Goal: Check status: Check status

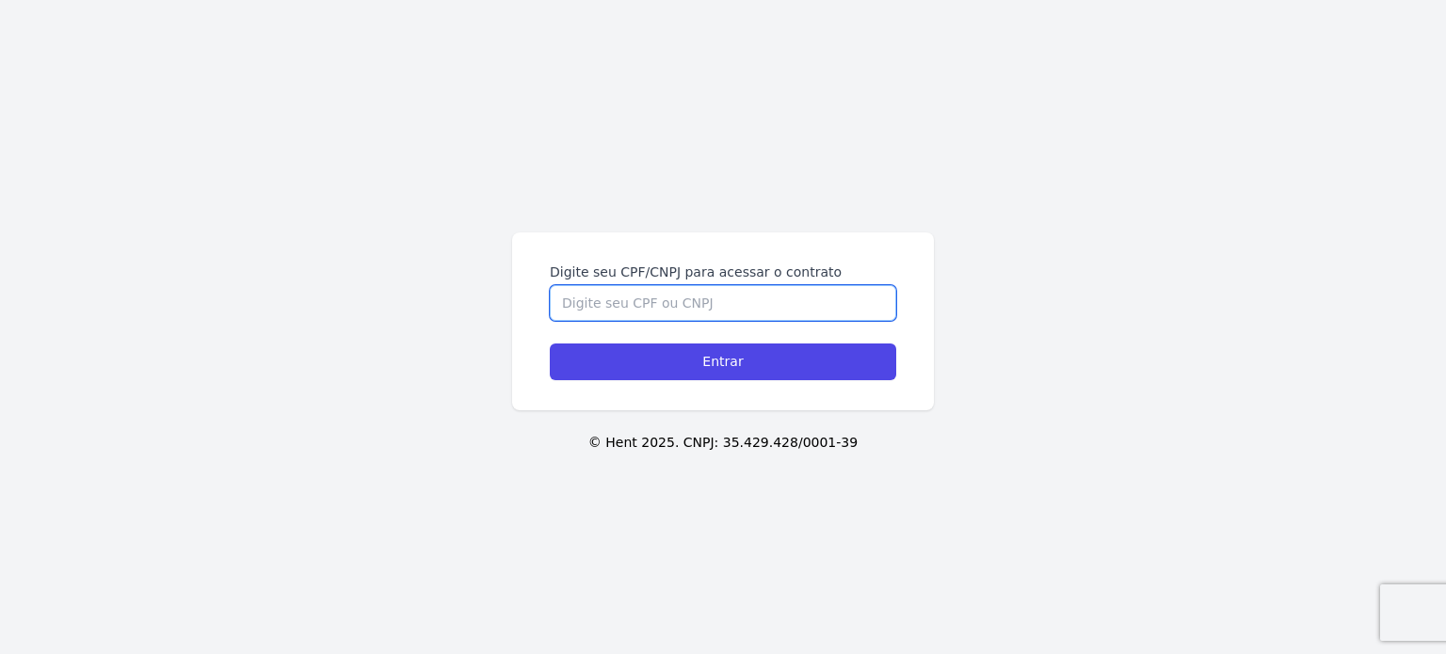
click at [645, 312] on input "Digite seu CPF/CNPJ para acessar o contrato" at bounding box center [723, 303] width 346 height 36
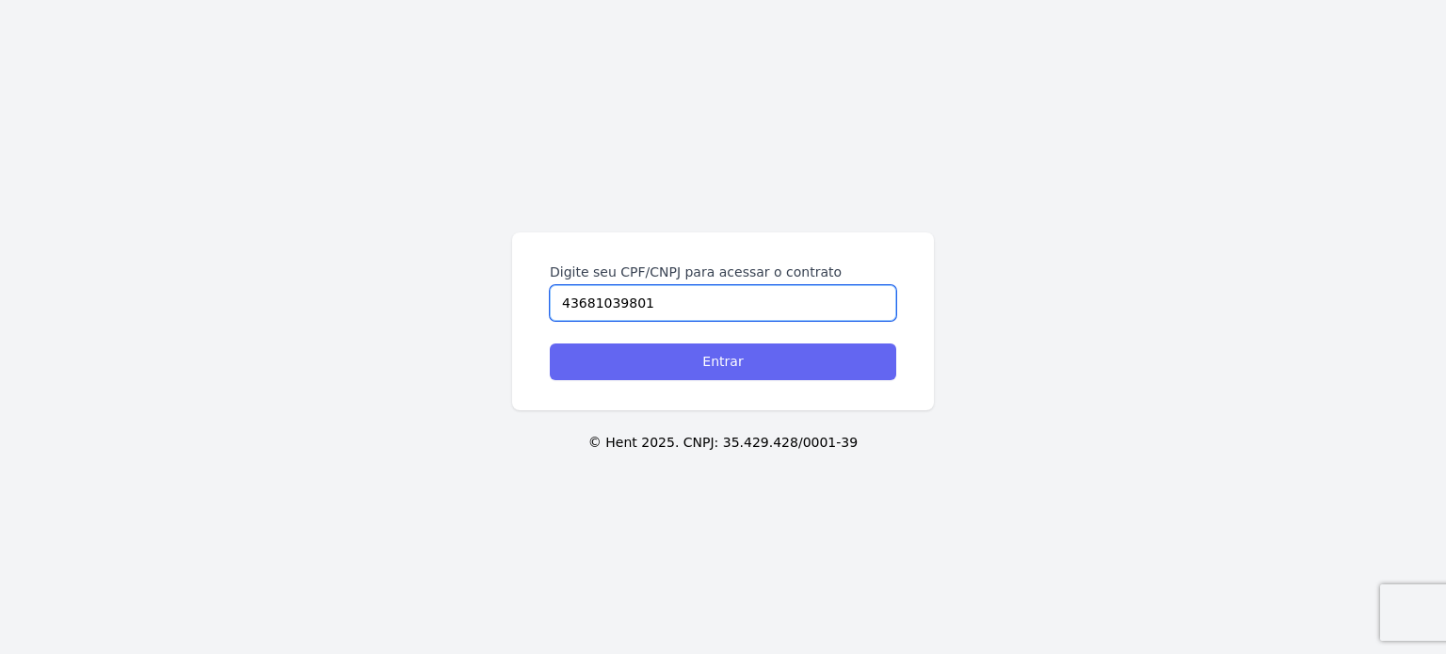
type input "43681039801"
click at [801, 345] on input "Entrar" at bounding box center [723, 362] width 346 height 37
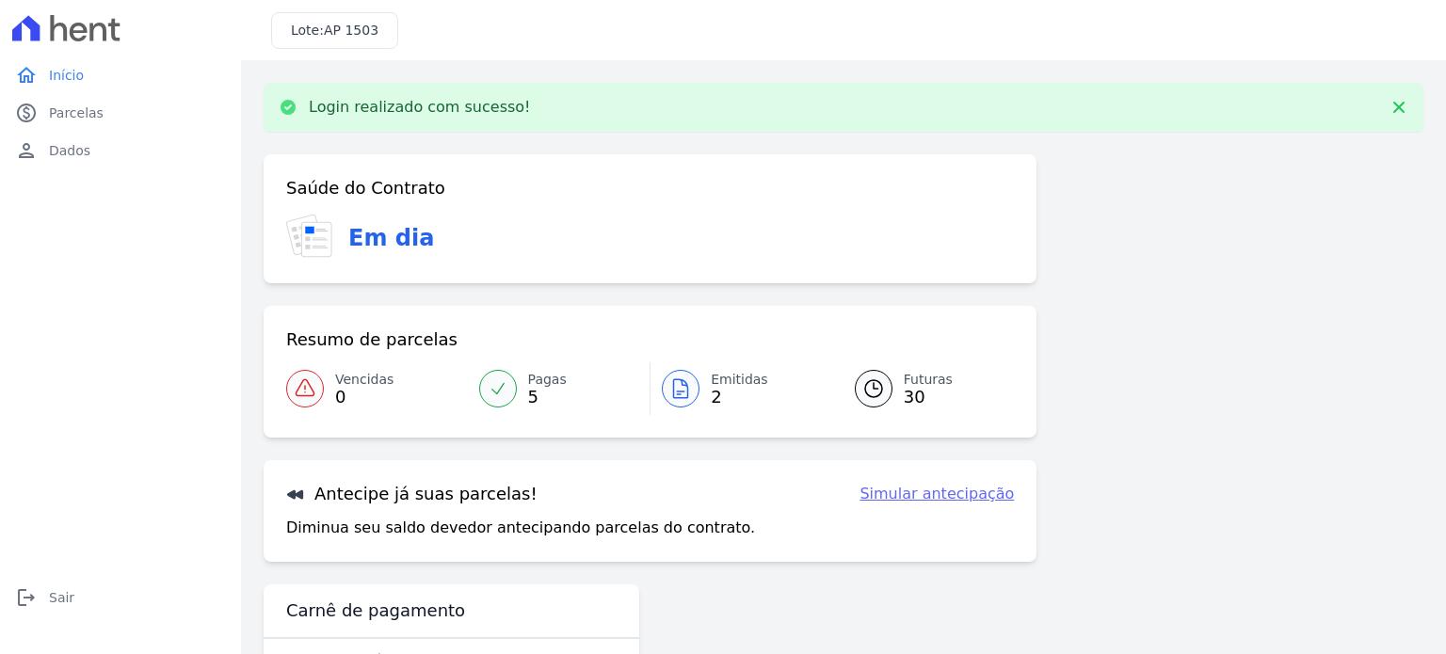
click at [683, 394] on icon at bounding box center [681, 388] width 14 height 19
